Goal: Check status: Check status

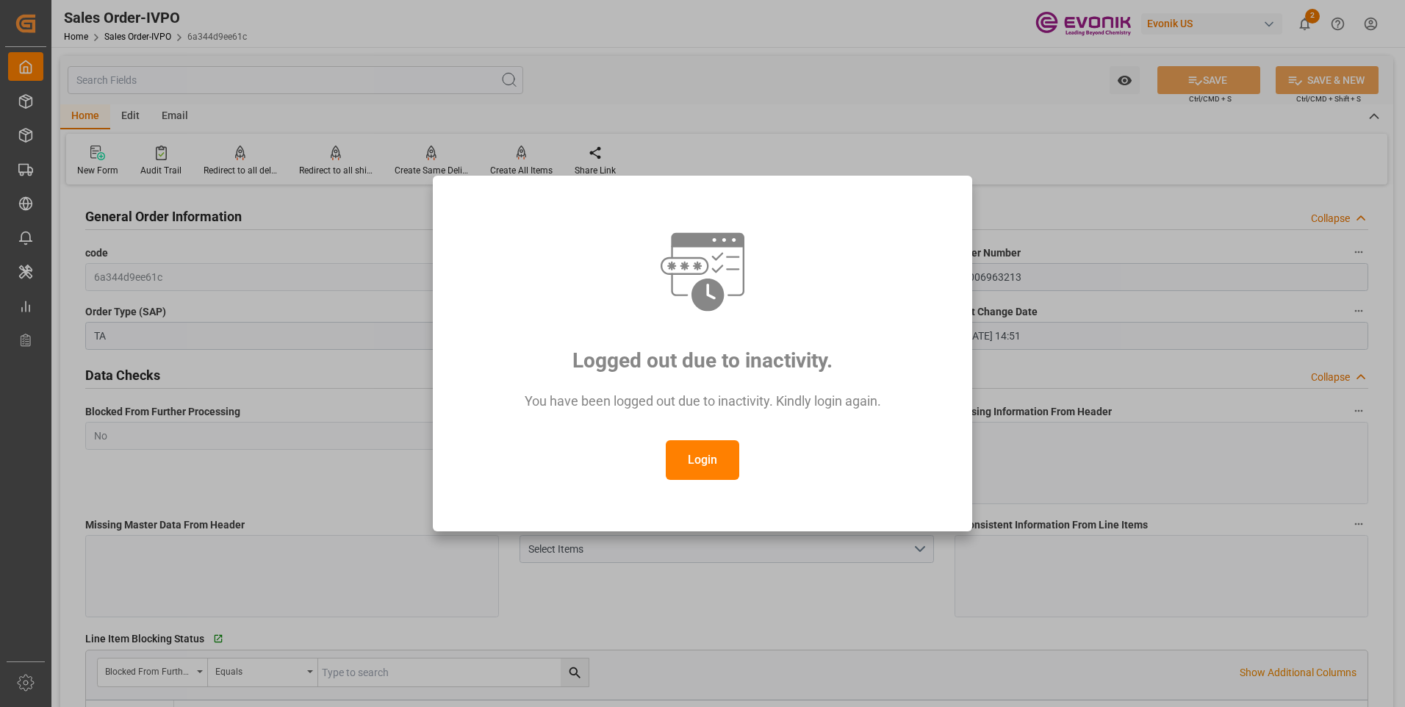
scroll to position [2571, 0]
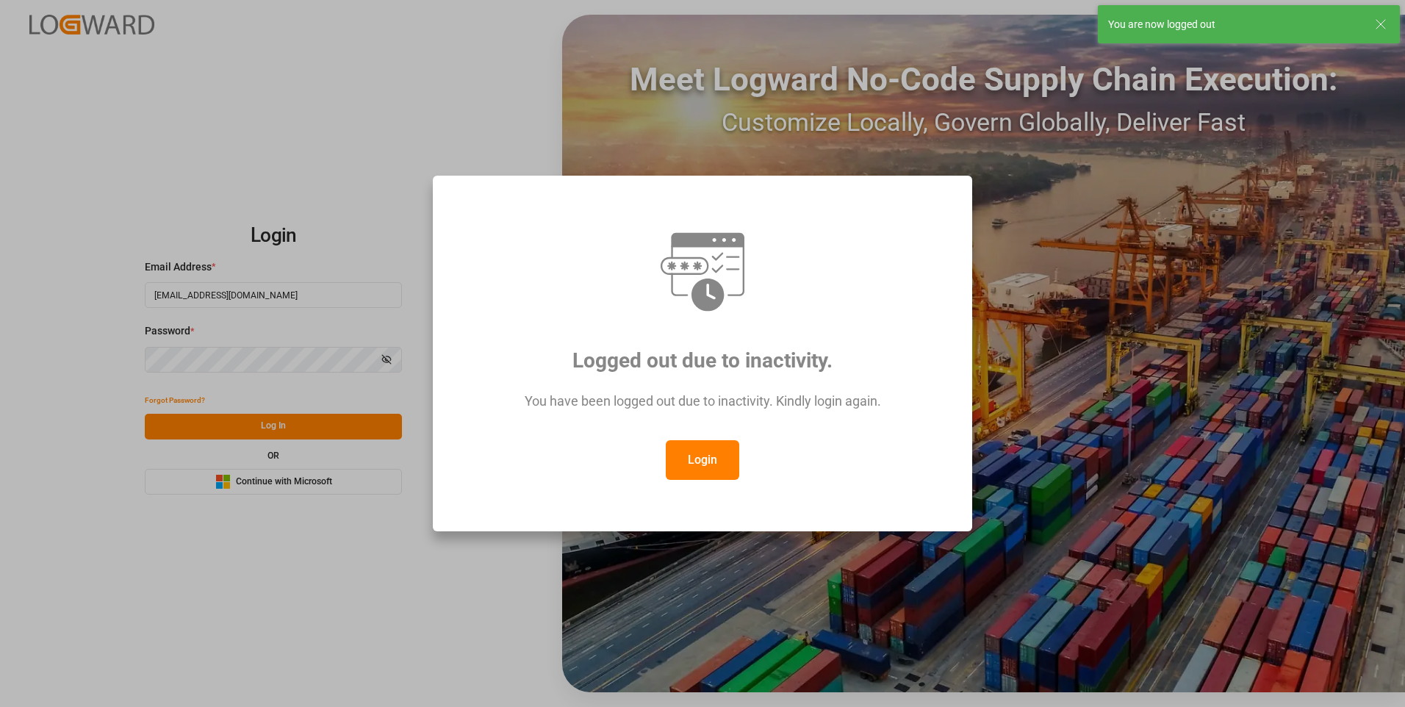
click at [698, 457] on button "Login" at bounding box center [702, 460] width 73 height 40
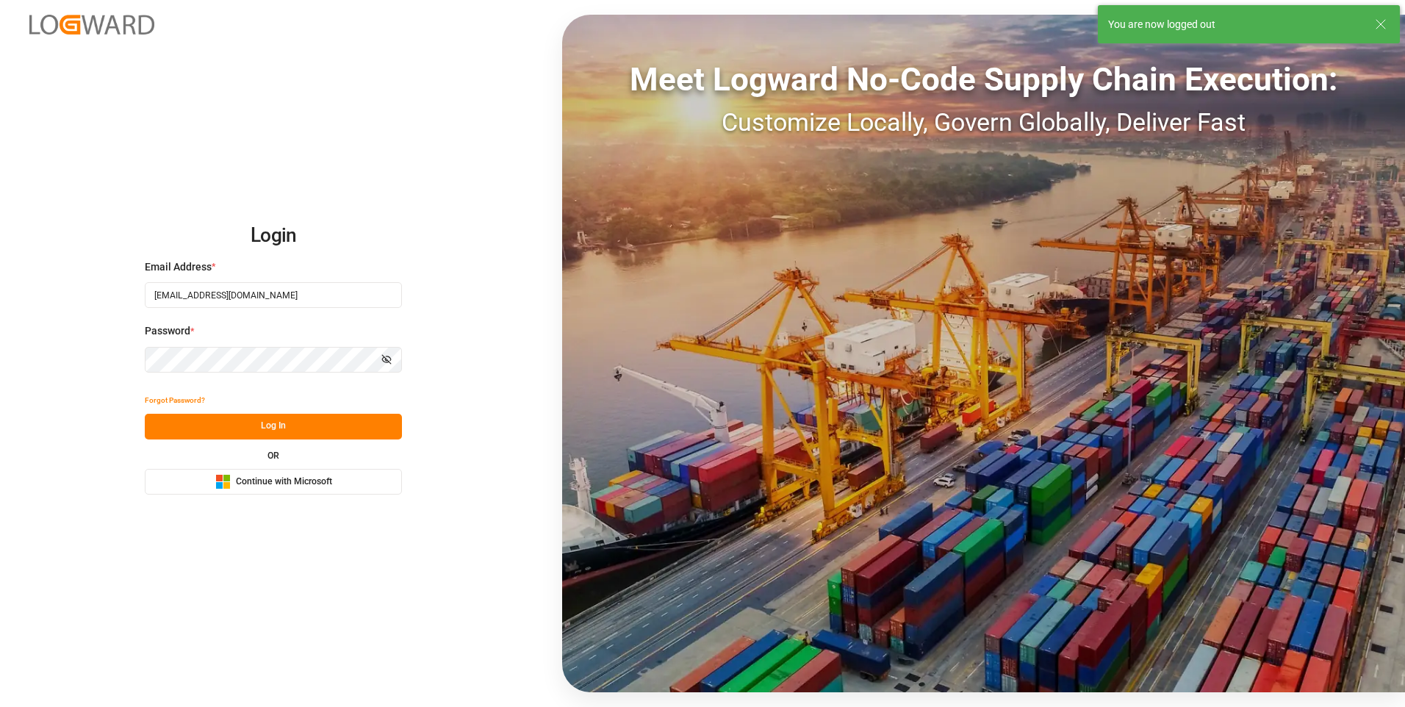
click at [350, 420] on button "Log In" at bounding box center [273, 427] width 257 height 26
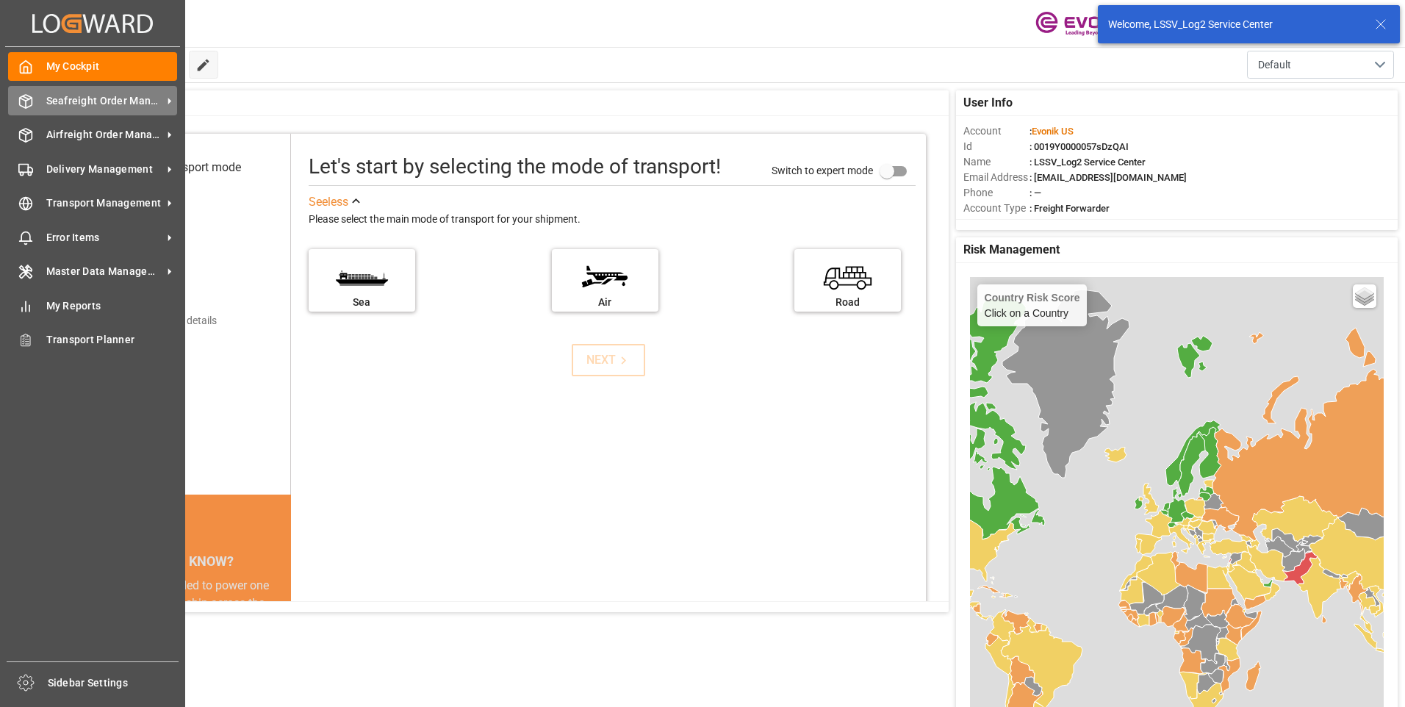
click at [29, 101] on icon at bounding box center [25, 101] width 15 height 15
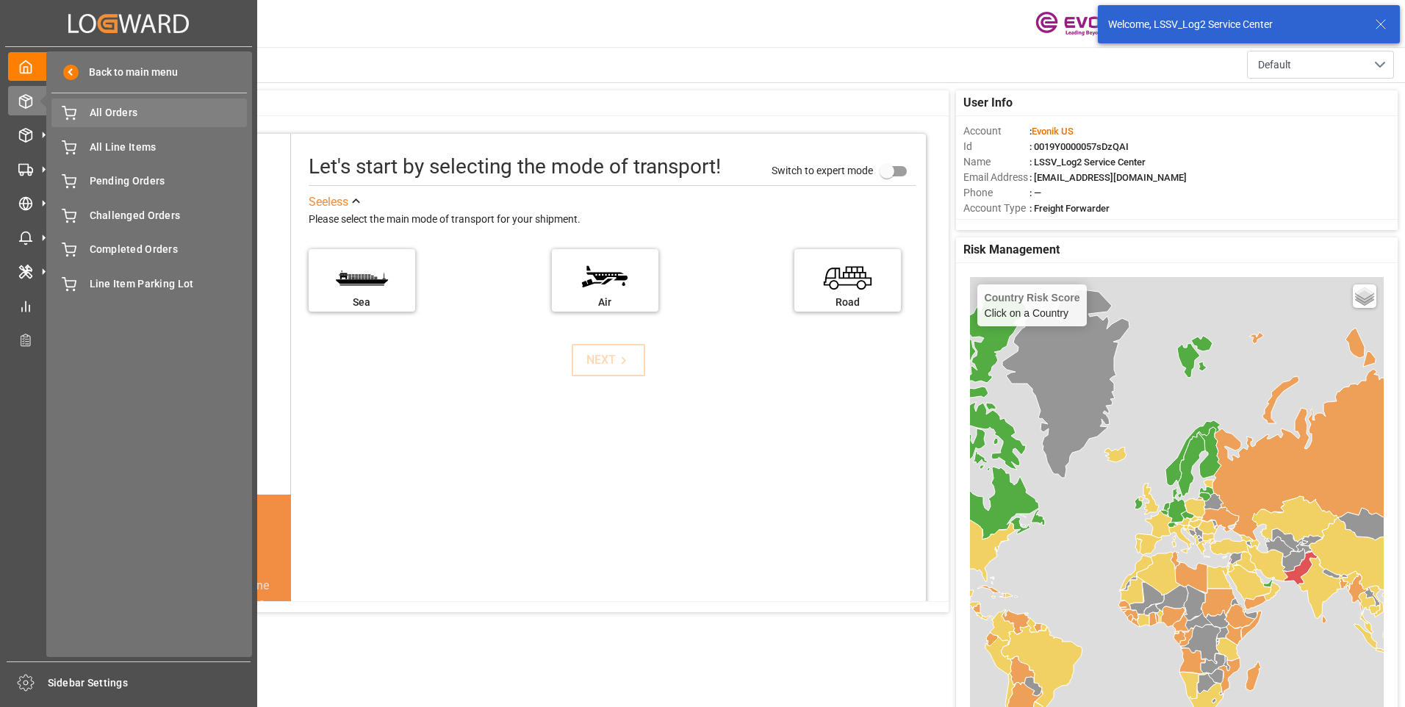
click at [66, 113] on icon at bounding box center [68, 112] width 13 height 10
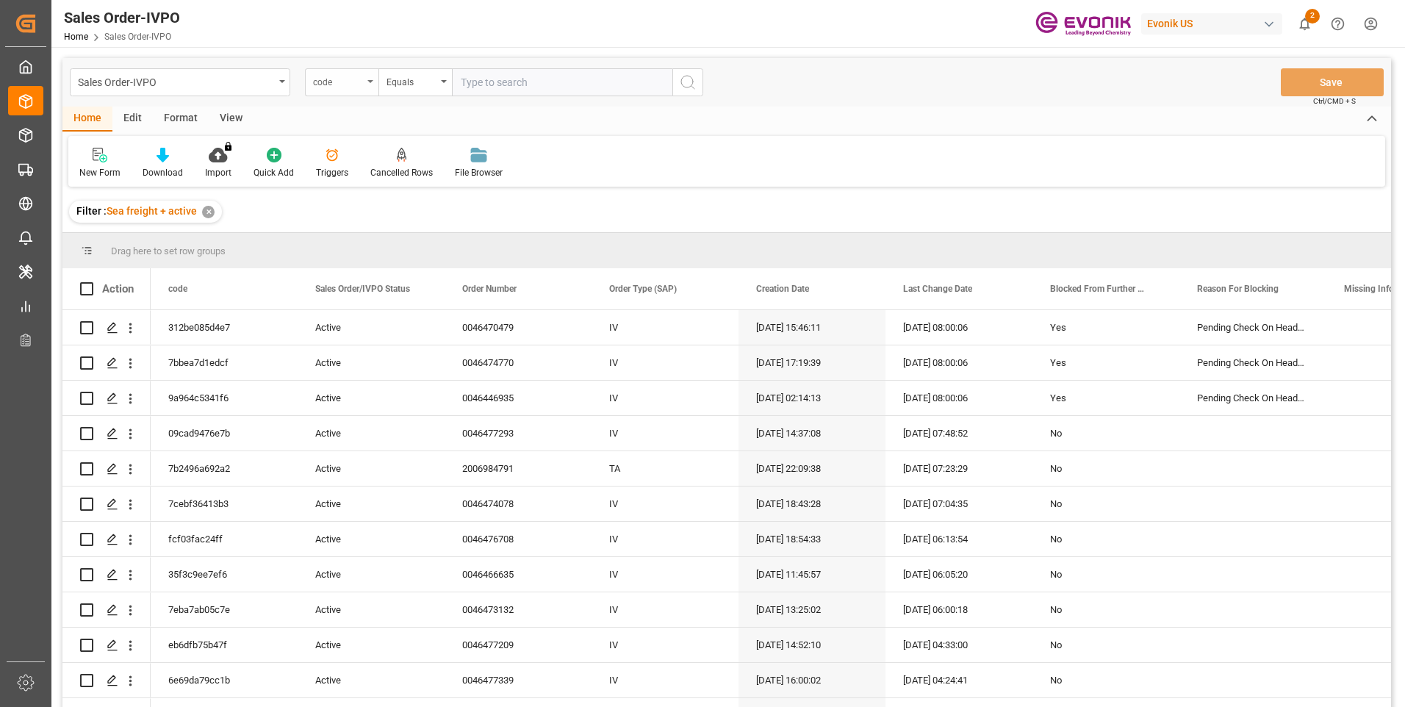
click at [354, 82] on div "code" at bounding box center [338, 80] width 50 height 17
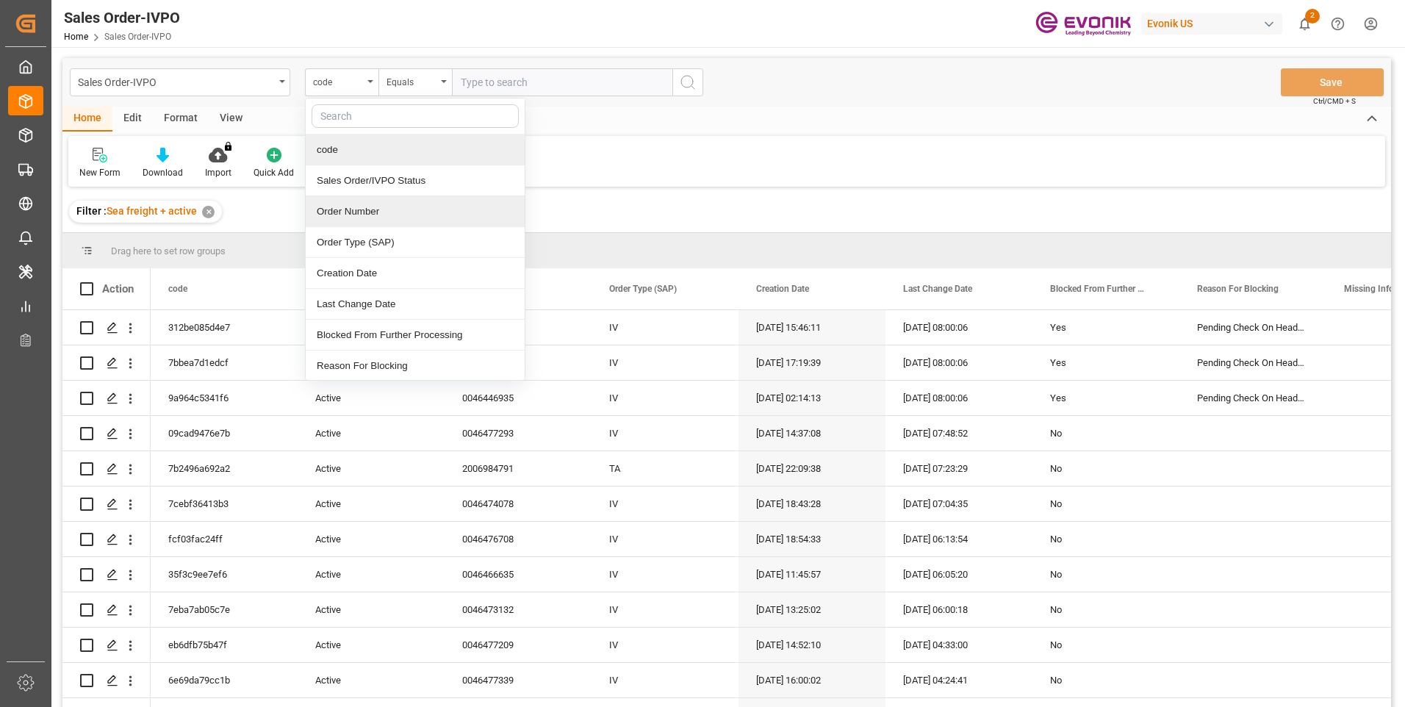
drag, startPoint x: 356, startPoint y: 206, endPoint x: 381, endPoint y: 181, distance: 35.3
click at [356, 206] on div "Order Number" at bounding box center [415, 211] width 219 height 31
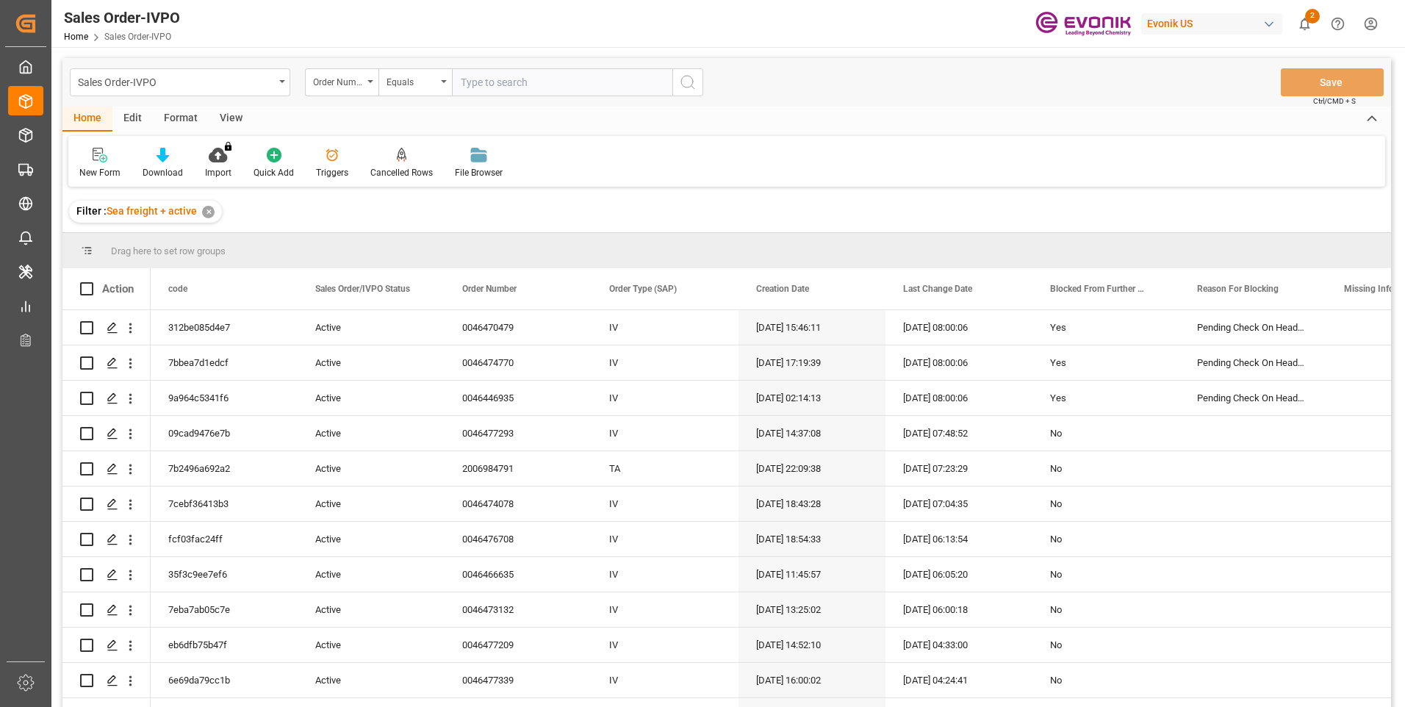
click at [469, 82] on input "text" at bounding box center [562, 82] width 220 height 28
type input "v"
paste input "0046473366"
type input "0046473366"
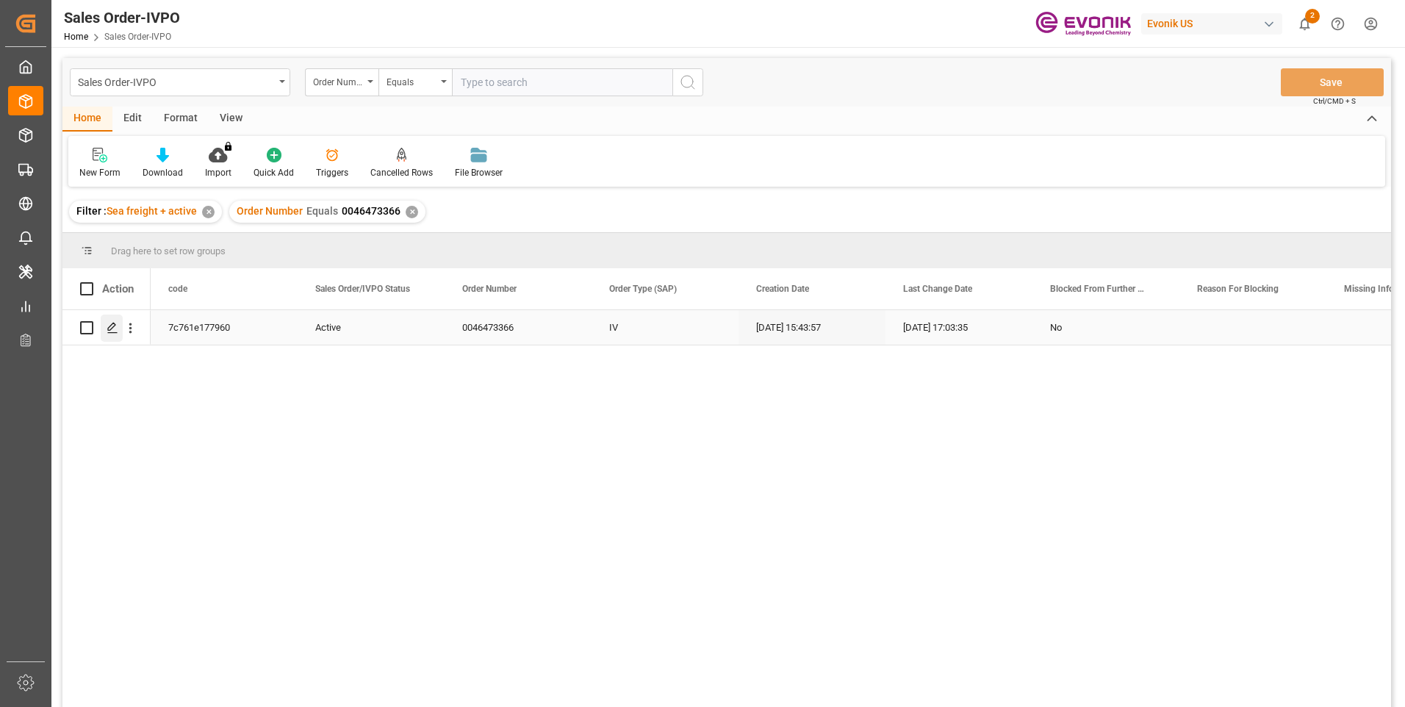
click at [110, 325] on icon "Press SPACE to select this row." at bounding box center [113, 328] width 12 height 12
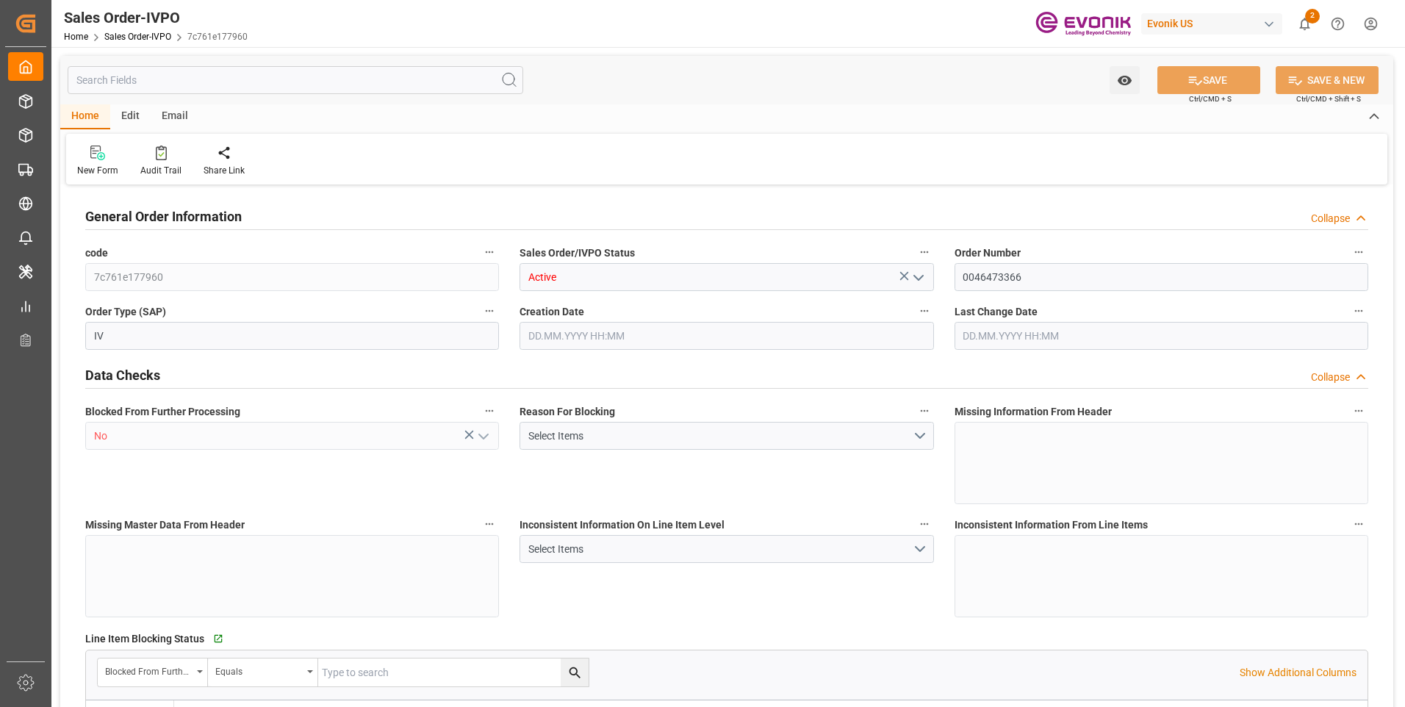
type input "TRIZT"
type input "0"
type input "1"
type input "2"
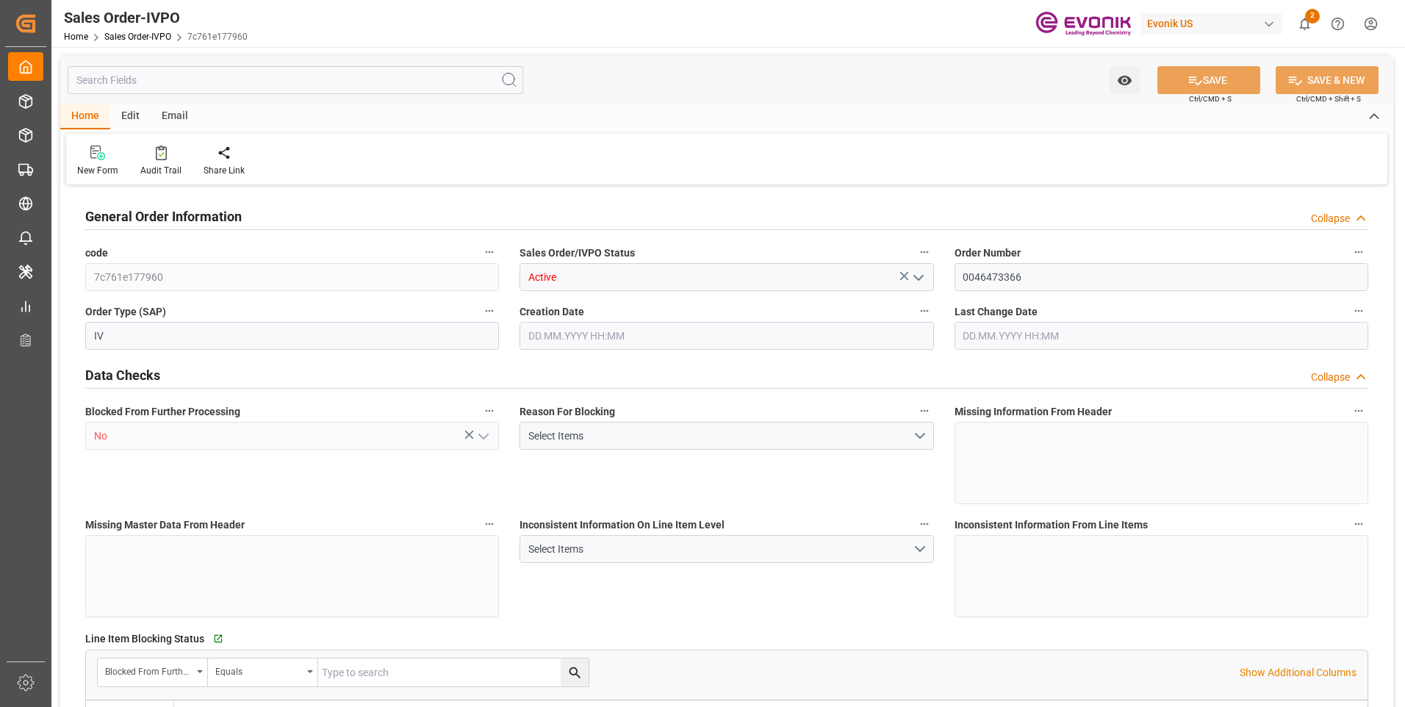
type input "16879.428"
type input "50.0978"
type input "17000"
type input "30"
type input "[DATE] 15:43"
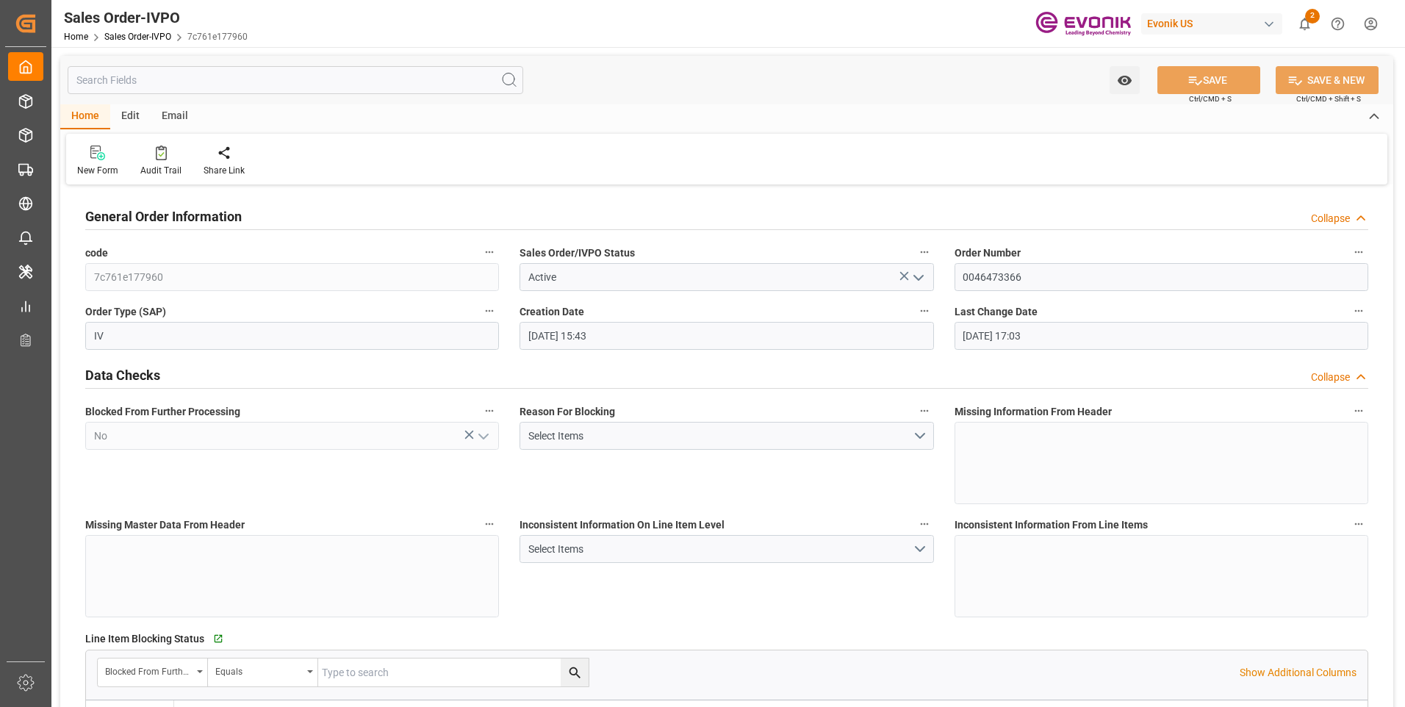
type input "[DATE] 17:03"
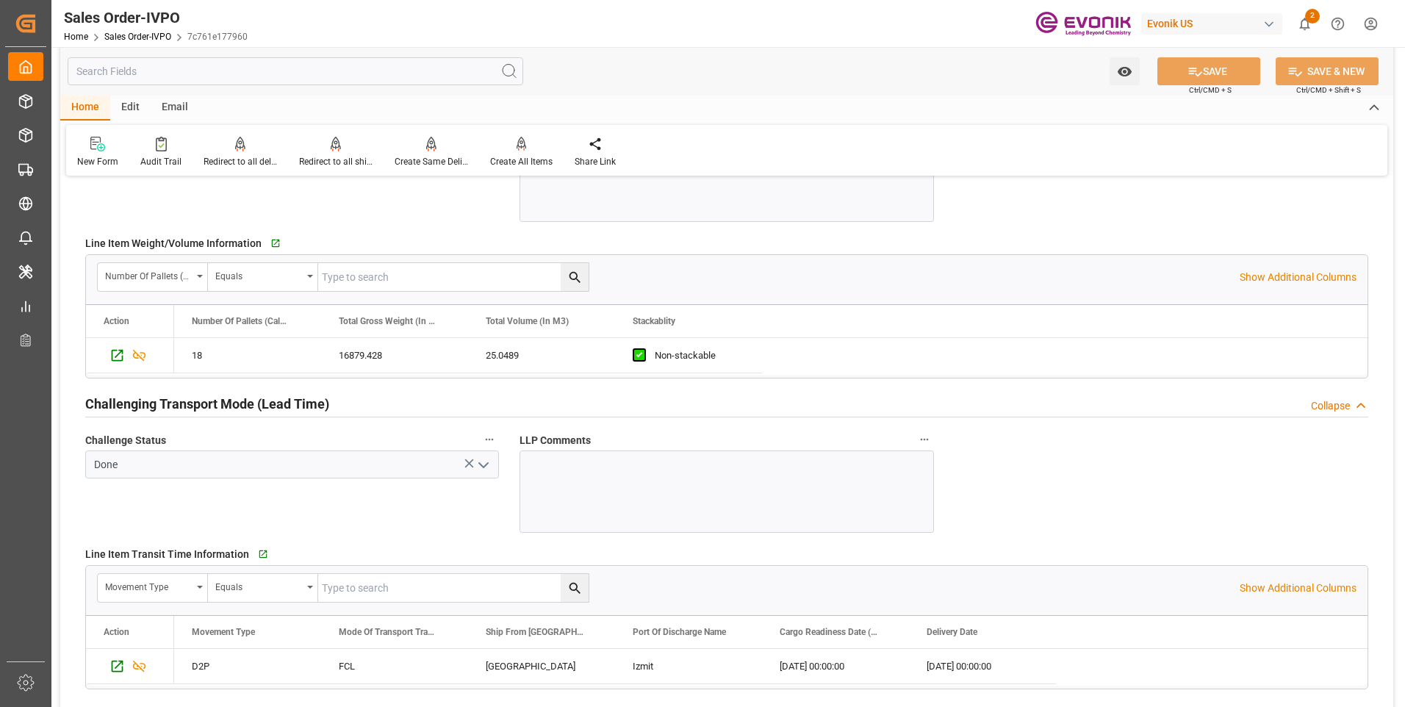
scroll to position [2351, 0]
